Goal: Task Accomplishment & Management: Use online tool/utility

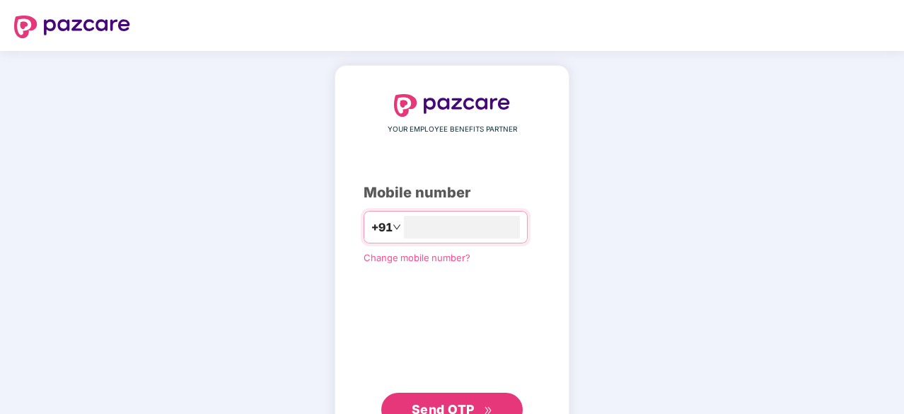
type input "**********"
click at [431, 403] on span "Send OTP" at bounding box center [443, 409] width 63 height 15
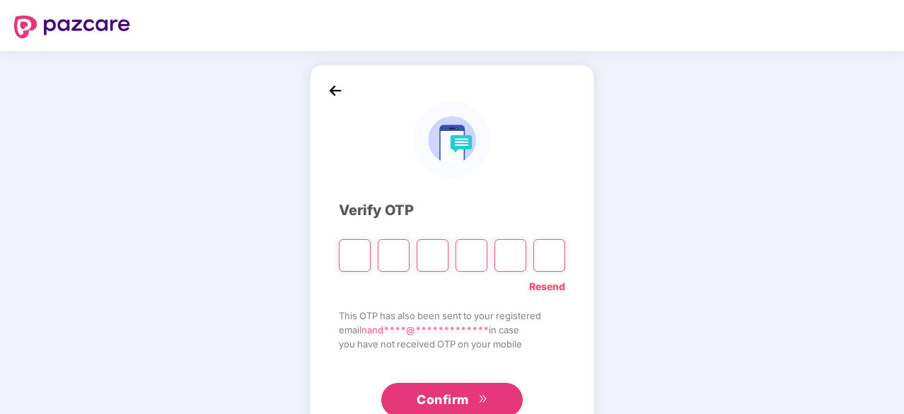
type input "*"
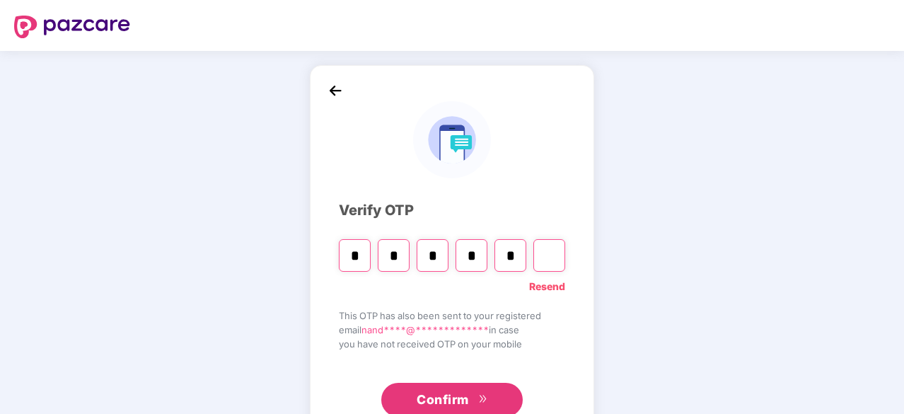
type input "*"
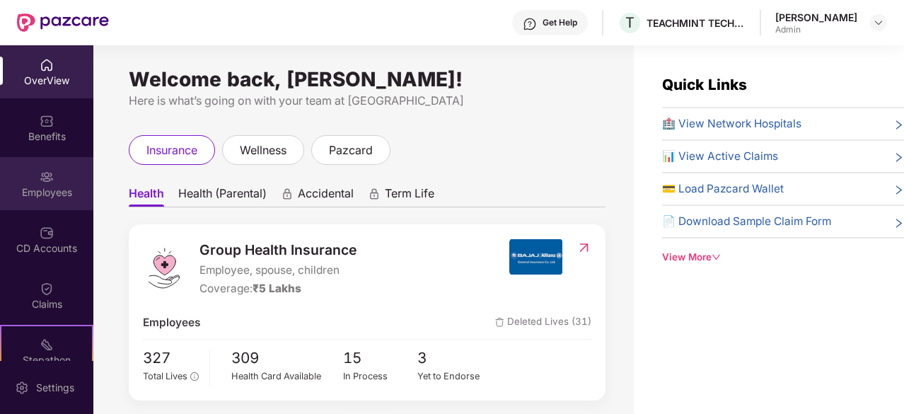
click at [39, 192] on div "Employees" at bounding box center [46, 192] width 93 height 14
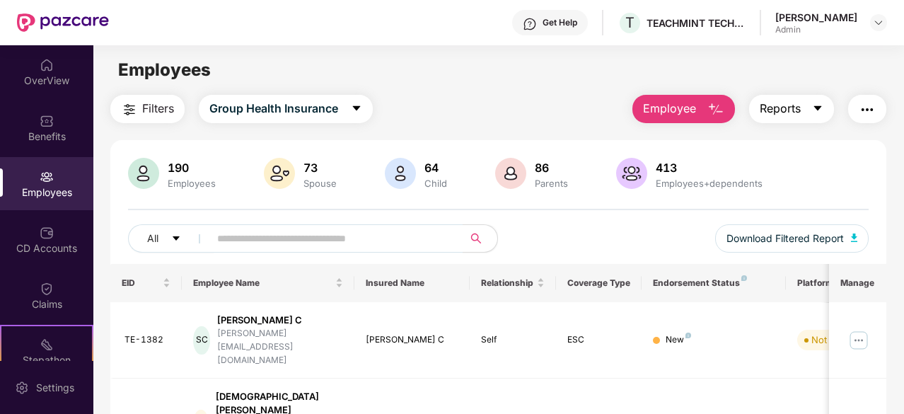
click at [803, 111] on button "Reports" at bounding box center [791, 109] width 85 height 28
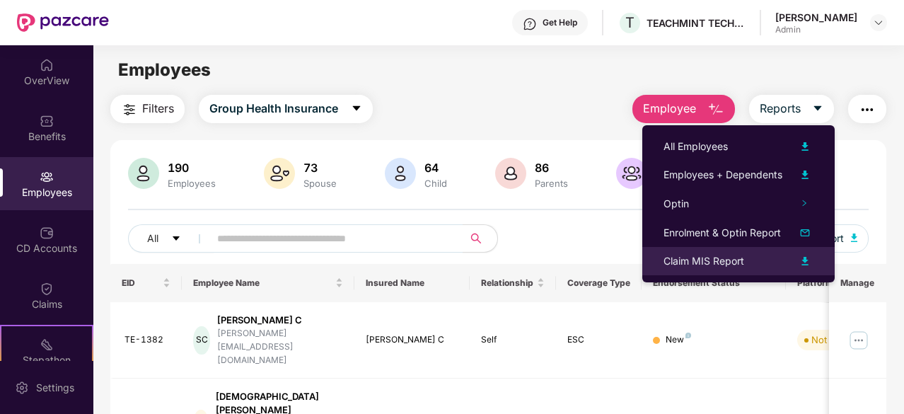
click at [676, 262] on div "Claim MIS Report" at bounding box center [703, 261] width 81 height 16
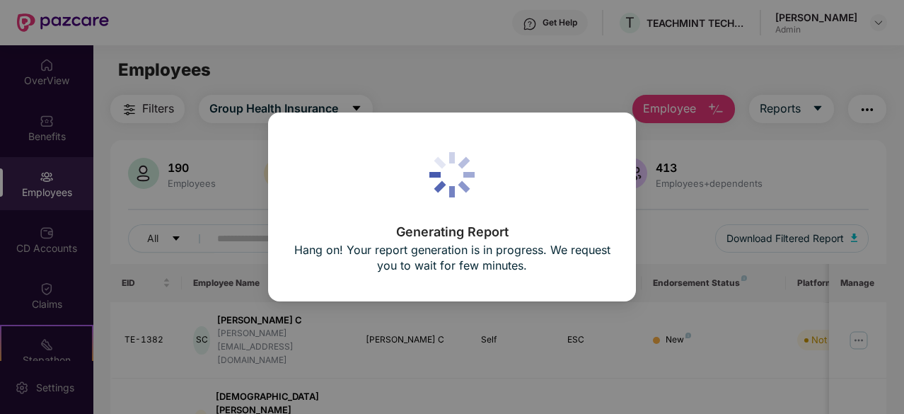
click at [436, 78] on div "Generating Report Hang on! Your report generation is in progress. We request yo…" at bounding box center [452, 207] width 904 height 414
click at [519, 64] on div "Generating Report Hang on! Your report generation is in progress. We request yo…" at bounding box center [452, 207] width 904 height 414
click at [423, 89] on div "Generating Report Hang on! Your report generation is in progress. We request yo…" at bounding box center [452, 207] width 904 height 414
drag, startPoint x: 423, startPoint y: 89, endPoint x: 409, endPoint y: 76, distance: 19.0
click at [409, 76] on div "Generating Report Hang on! Your report generation is in progress. We request yo…" at bounding box center [452, 207] width 904 height 414
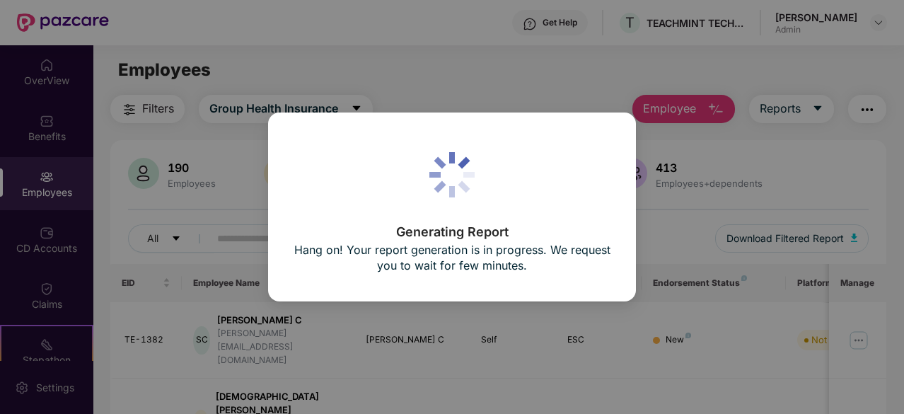
click at [468, 213] on div "Generating Report Hang on! Your report generation is in progress. We request yo…" at bounding box center [452, 207] width 318 height 139
click at [512, 75] on div "Generating Report Hang on! Your report generation is in progress. We request yo…" at bounding box center [452, 207] width 904 height 414
click at [512, 74] on div "Generating Report Hang on! Your report generation is in progress. We request yo…" at bounding box center [452, 207] width 904 height 414
drag, startPoint x: 492, startPoint y: 115, endPoint x: 492, endPoint y: 124, distance: 9.2
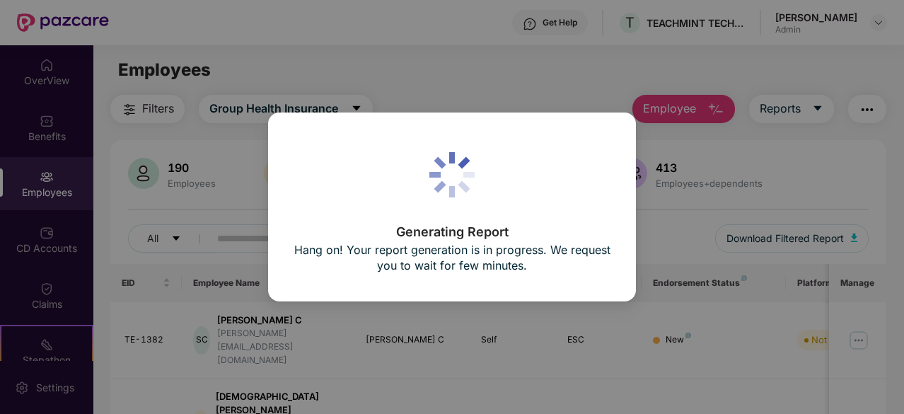
click at [492, 120] on div "Generating Report Hang on! Your report generation is in progress. We request yo…" at bounding box center [452, 206] width 368 height 188
click at [484, 208] on div "Generating Report Hang on! Your report generation is in progress. We request yo…" at bounding box center [452, 207] width 318 height 139
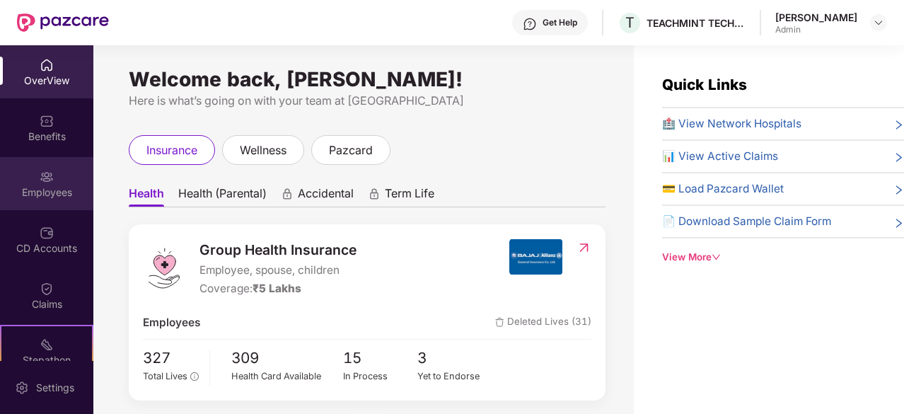
click at [42, 189] on div "Employees" at bounding box center [46, 192] width 93 height 14
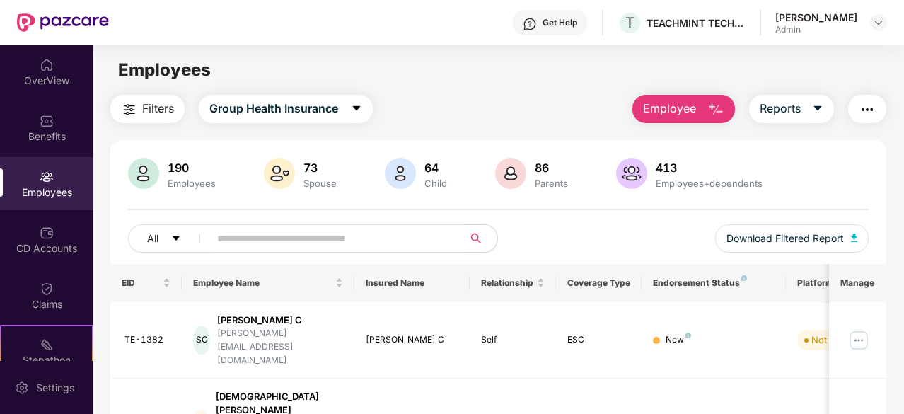
click at [252, 240] on input "text" at bounding box center [330, 238] width 227 height 21
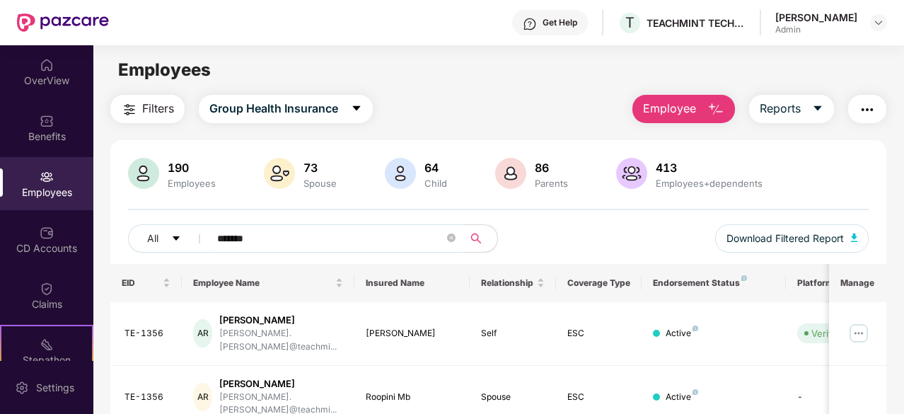
type input "*******"
